Goal: Entertainment & Leisure: Consume media (video, audio)

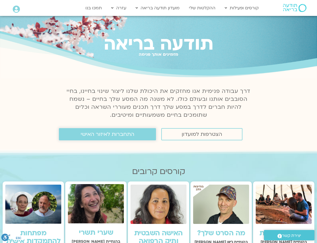
click at [149, 136] on link "התחברות לאיזור האישי" at bounding box center [107, 134] width 97 height 12
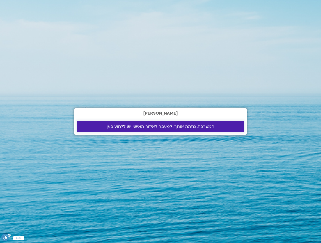
click at [113, 126] on span "המערכת מזהה אותך. למעבר לאיזור האישי יש ללחוץ כאן" at bounding box center [161, 126] width 108 height 5
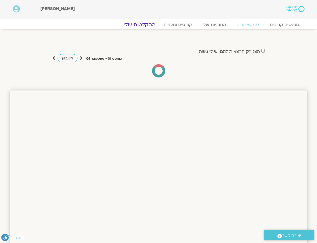
drag, startPoint x: 138, startPoint y: 22, endPoint x: 137, endPoint y: 26, distance: 3.8
click at [138, 23] on link "ההקלטות שלי" at bounding box center [139, 24] width 45 height 6
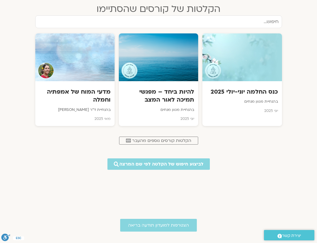
scroll to position [319, 0]
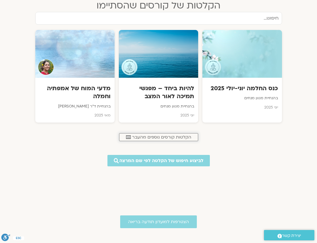
click at [167, 139] on span "הקלטות קורסים נוספים מהעבר" at bounding box center [161, 137] width 59 height 5
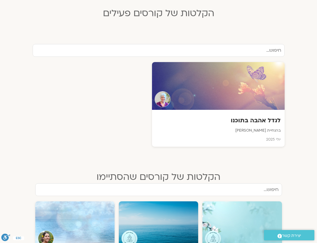
scroll to position [130, 0]
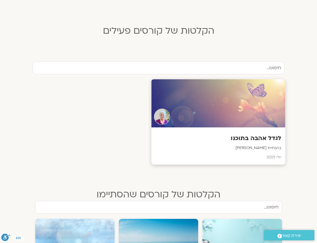
click at [197, 95] on div at bounding box center [218, 103] width 134 height 48
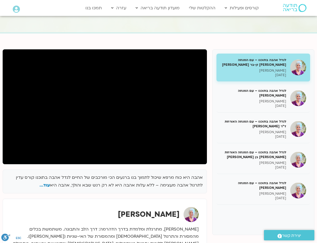
scroll to position [64, 0]
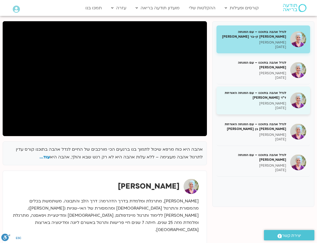
click at [293, 97] on img at bounding box center [298, 100] width 16 height 16
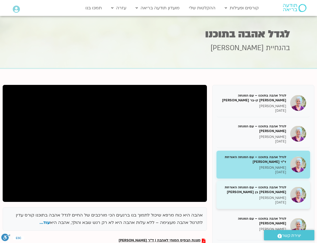
click at [267, 191] on h5 "לגדל אהבה בתוכנו – עם המנחה האורחת [PERSON_NAME] בן [PERSON_NAME]" at bounding box center [253, 190] width 66 height 10
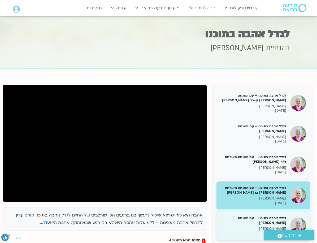
click at [251, 219] on h5 "לגדל אהבה בתוכנו – עם המנחה [PERSON_NAME]" at bounding box center [253, 221] width 66 height 10
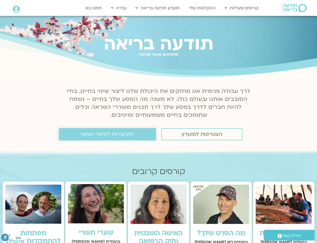
click at [131, 136] on span "התחברות לאיזור האישי" at bounding box center [108, 134] width 54 height 6
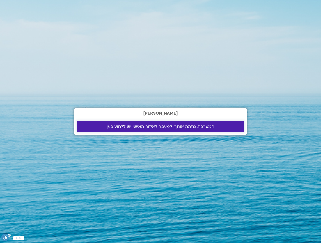
click at [115, 126] on span "המערכת מזהה אותך. למעבר לאיזור האישי יש ללחוץ כאן" at bounding box center [161, 126] width 108 height 5
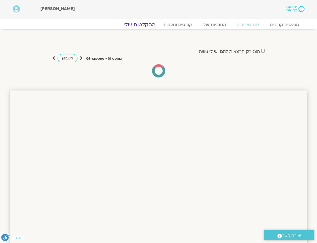
click at [137, 26] on link "ההקלטות שלי" at bounding box center [139, 24] width 45 height 6
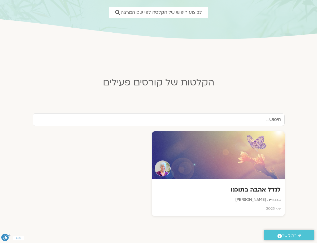
scroll to position [85, 0]
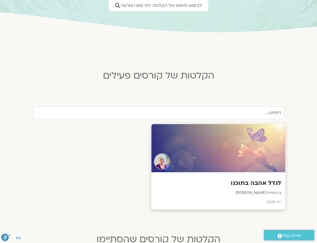
click at [206, 144] on div at bounding box center [218, 148] width 134 height 48
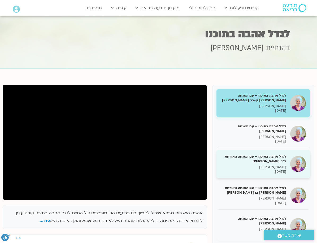
click at [237, 164] on h5 "לגדל אהבה בתוכנו – עם המנחה האורחת ד"ר [PERSON_NAME]" at bounding box center [253, 159] width 66 height 10
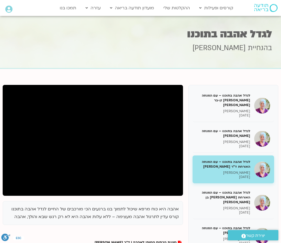
click at [127, 224] on div "אהבה היא כוח מרפא שיכול לתמוך בנו ברגעים הכי מורכבים של החיים לגדל אהבה בתוכנו …" at bounding box center [93, 217] width 180 height 33
